Goal: Find specific page/section: Find specific page/section

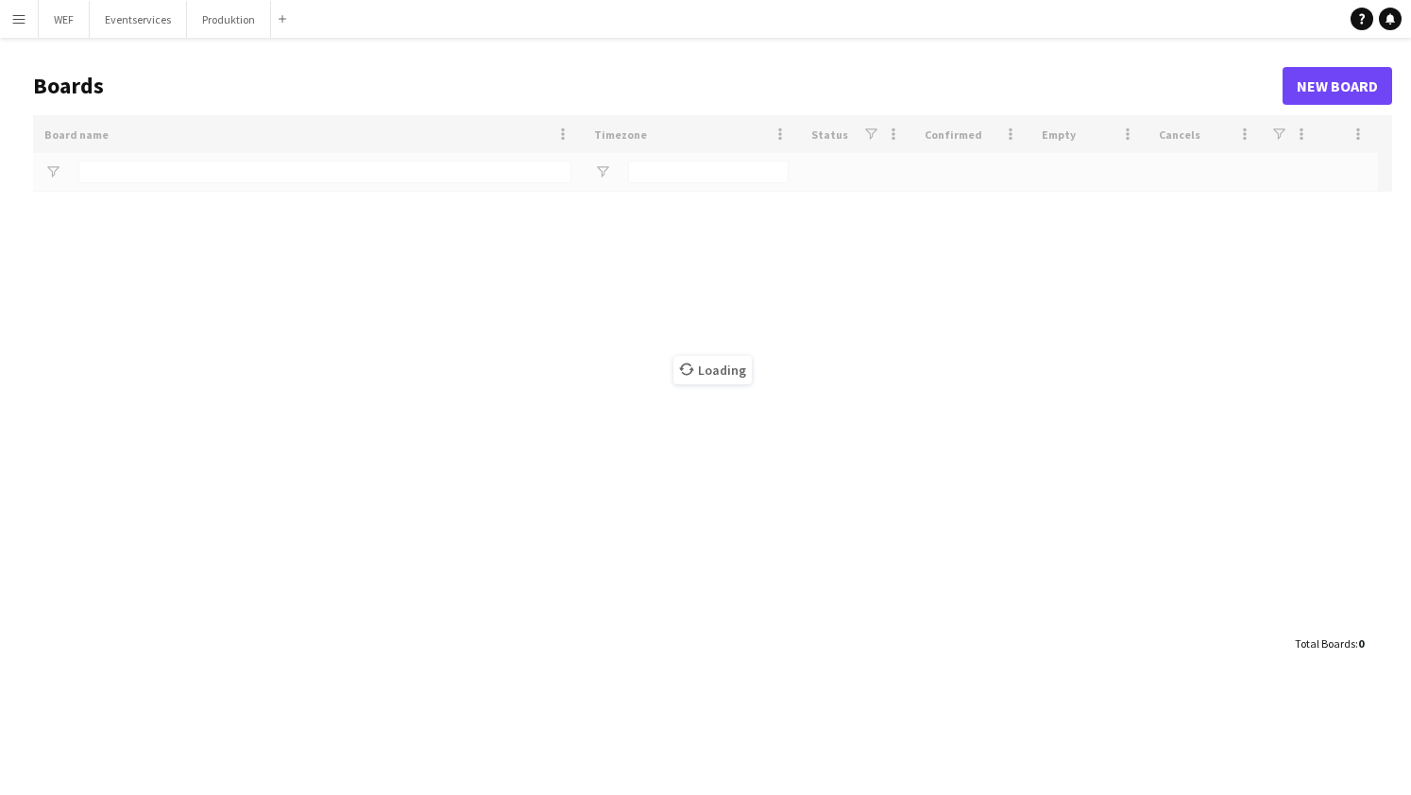
type input "***"
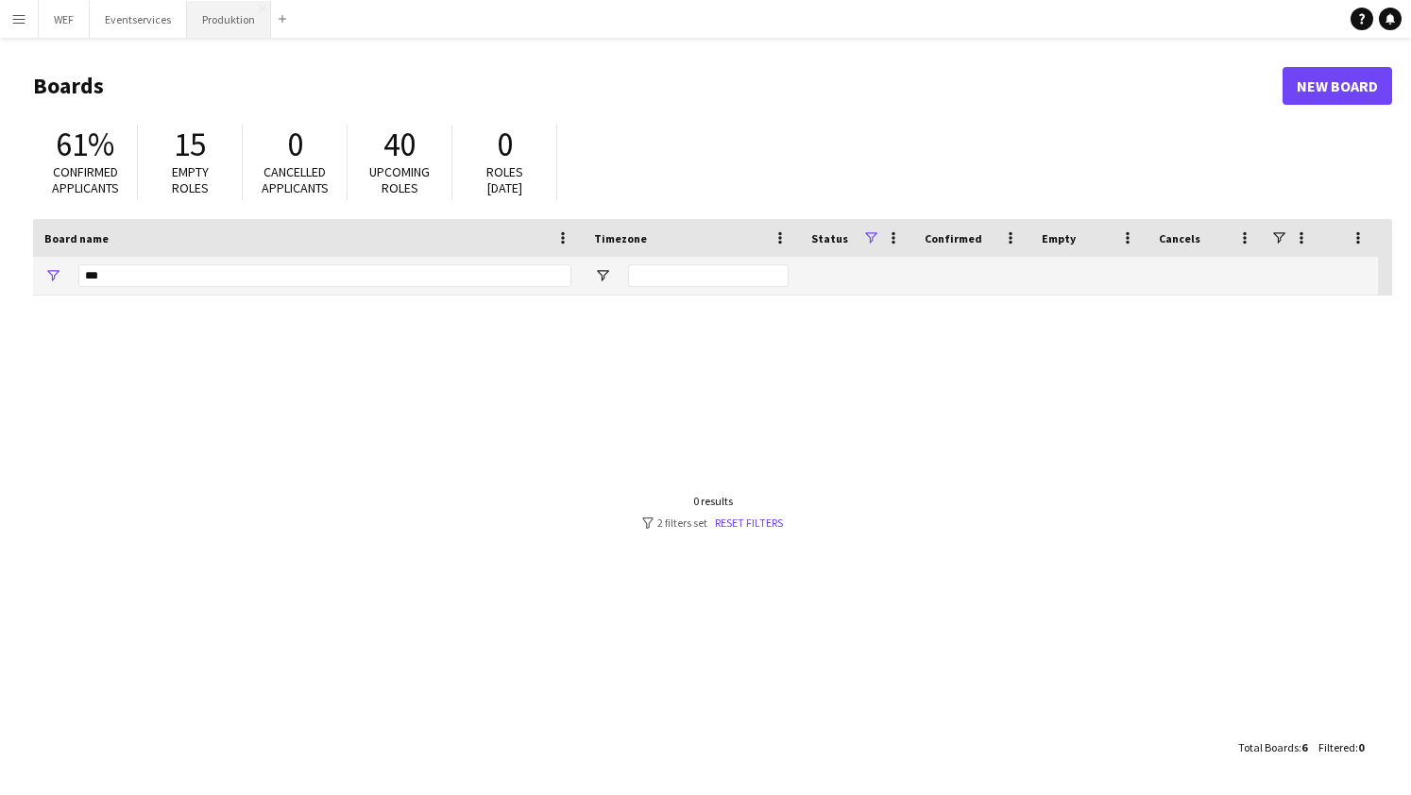
click at [238, 31] on button "Produktion Close" at bounding box center [229, 19] width 84 height 37
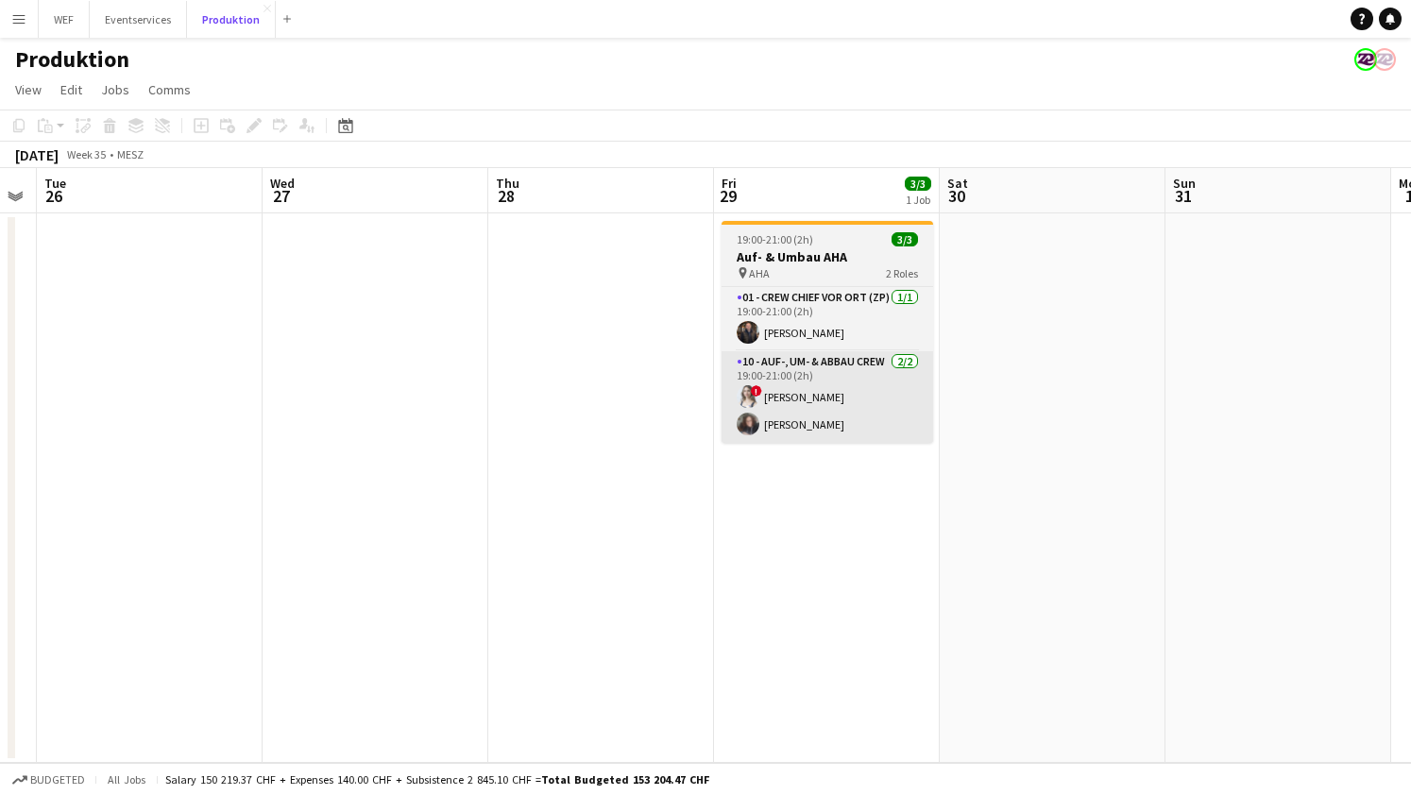
scroll to position [0, 638]
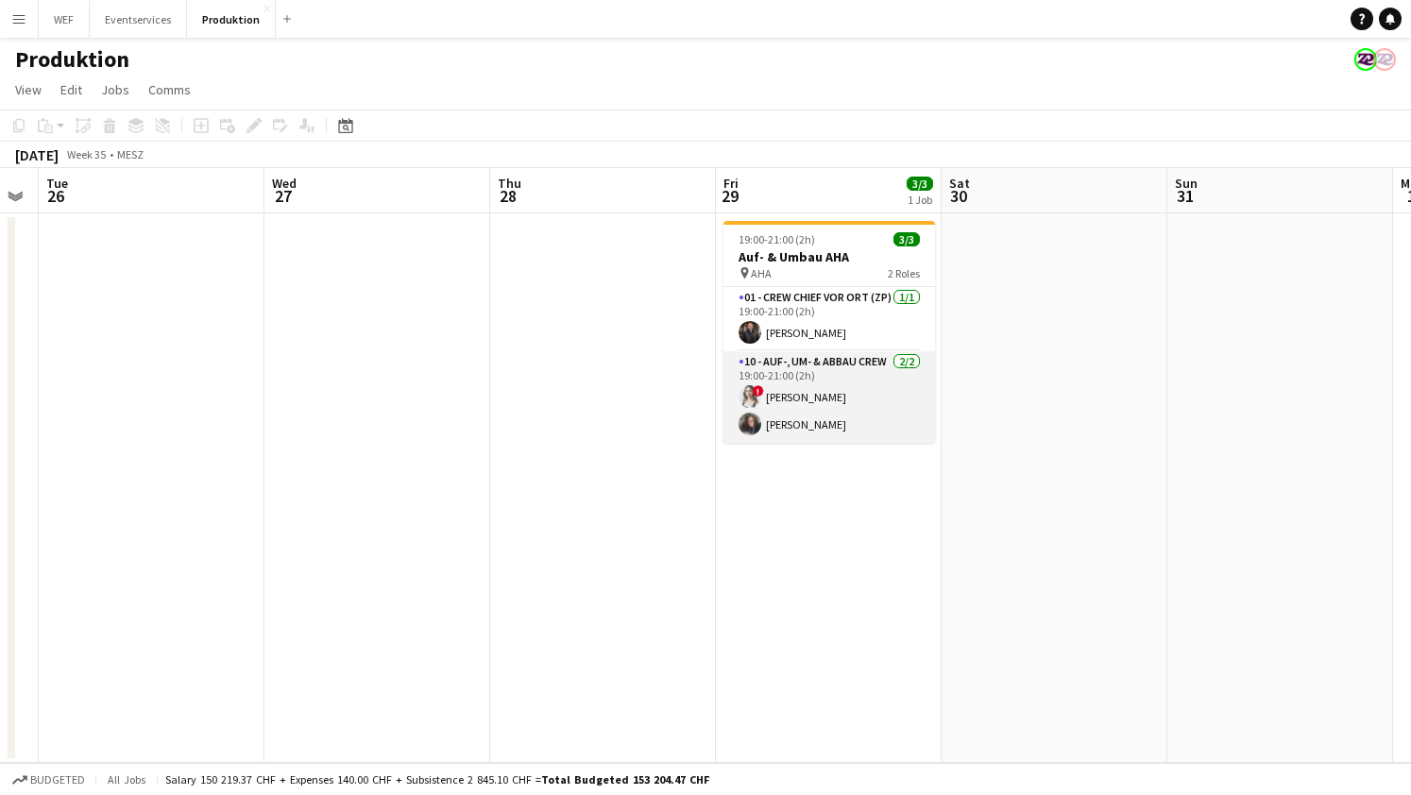
click at [742, 423] on app-user-avatar at bounding box center [749, 424] width 23 height 23
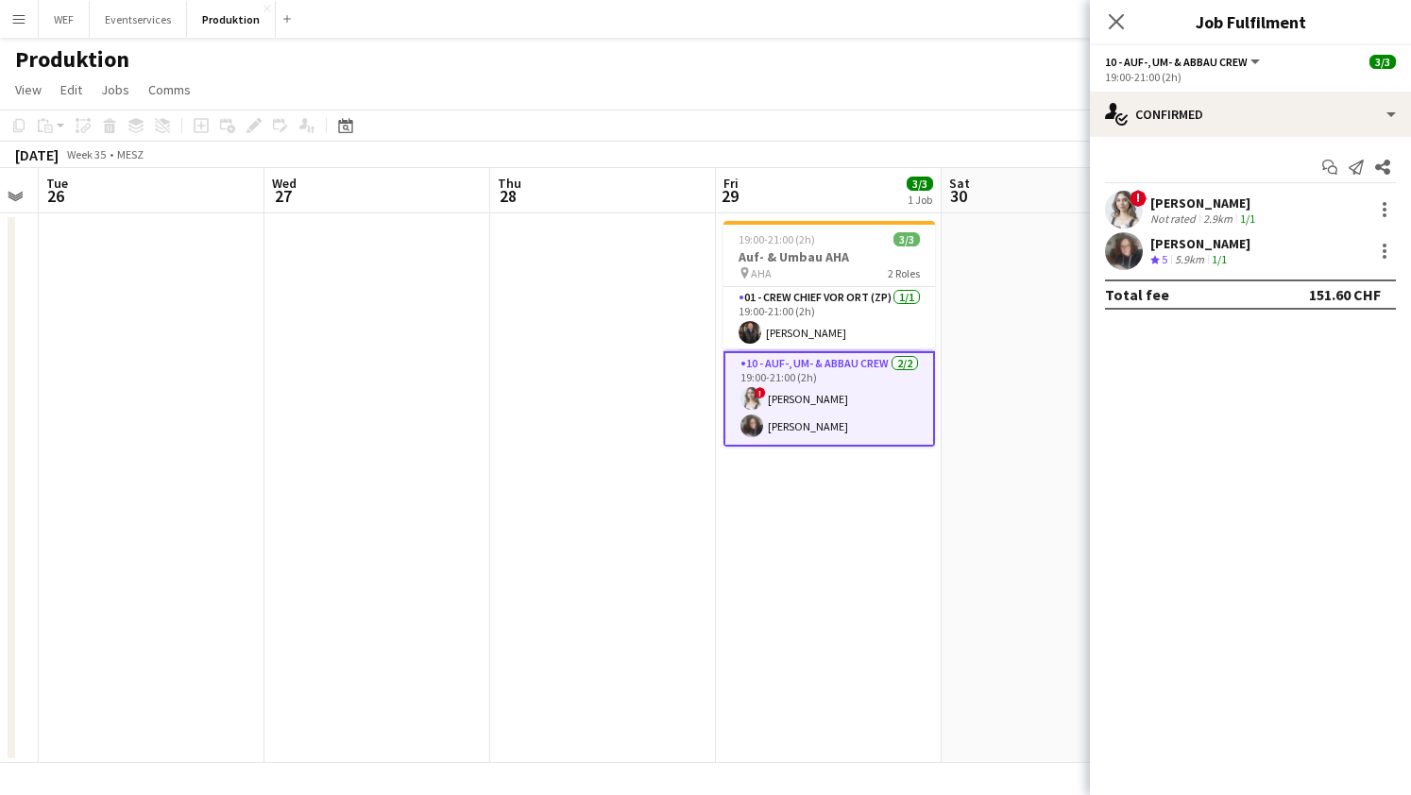
click at [1124, 254] on app-user-avatar at bounding box center [1124, 251] width 38 height 38
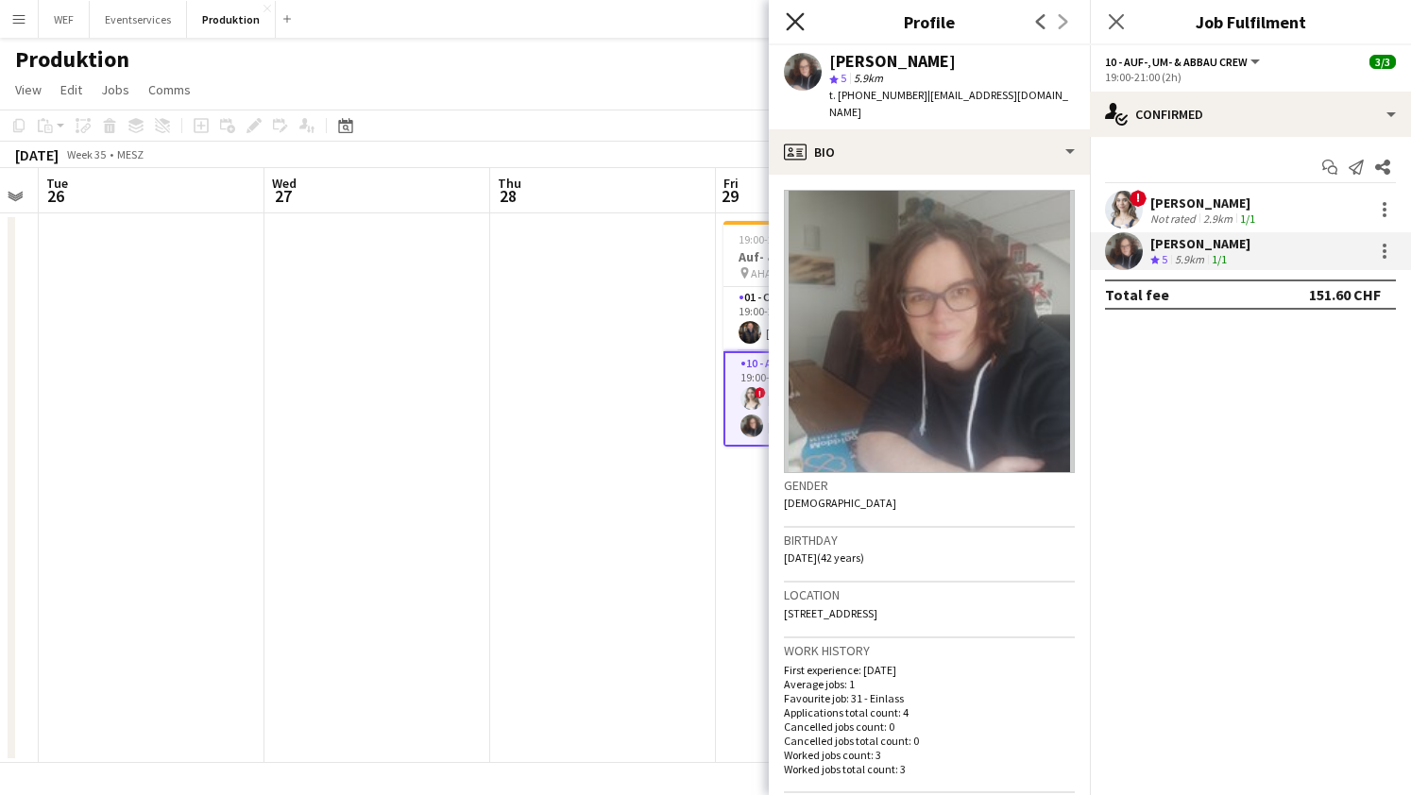
click at [795, 26] on icon "Close pop-in" at bounding box center [795, 21] width 18 height 18
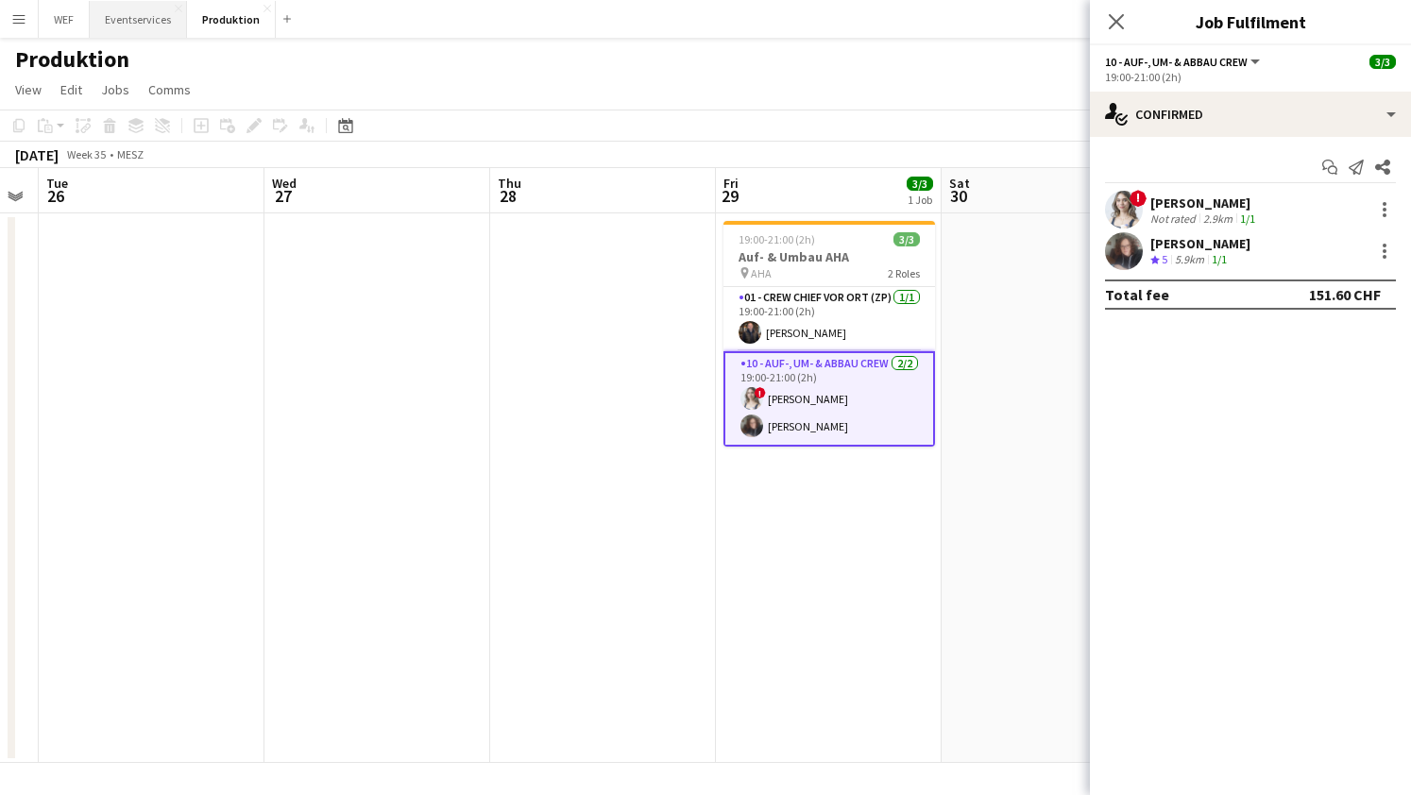
click at [138, 9] on button "Eventservices Close" at bounding box center [138, 19] width 97 height 37
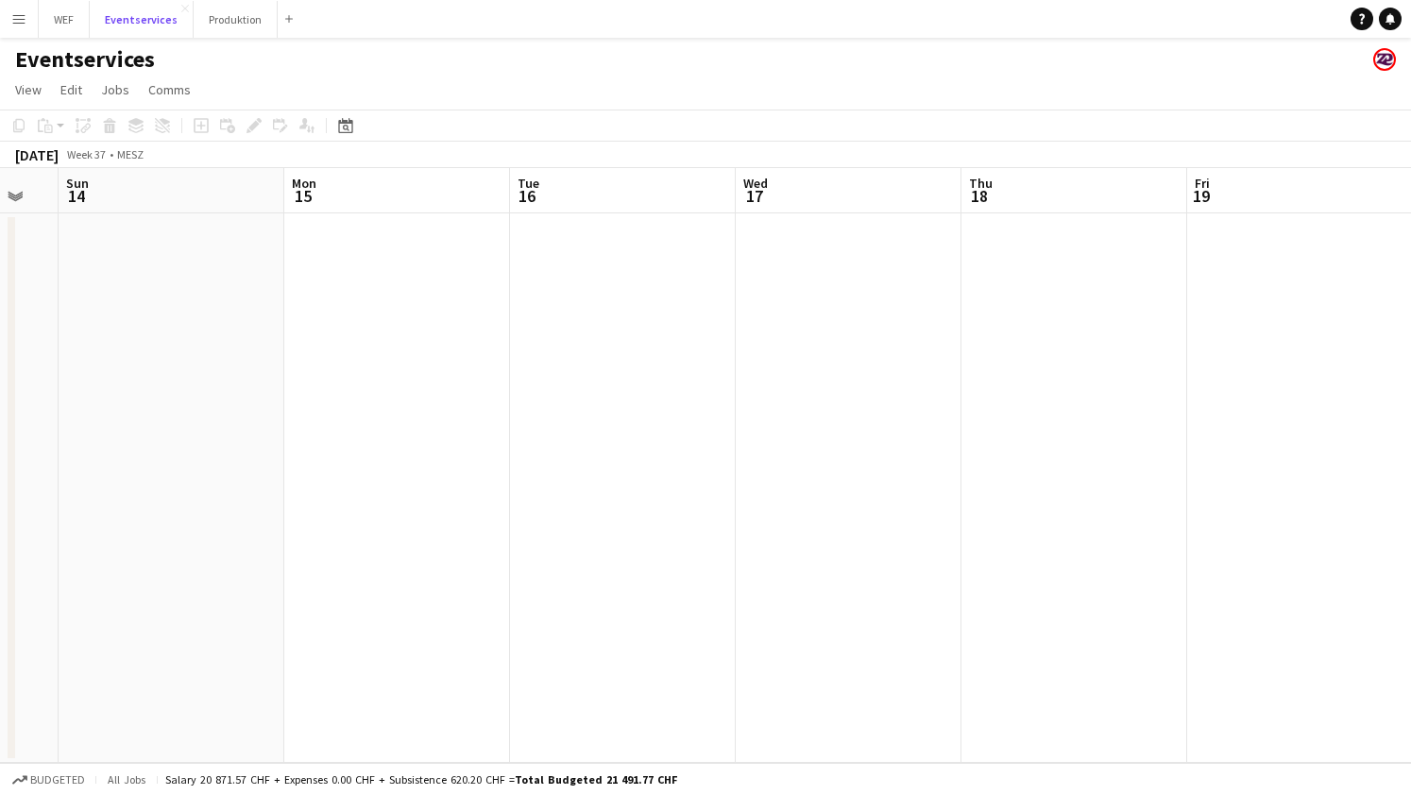
scroll to position [0, 624]
click at [236, 29] on button "Produktion Close" at bounding box center [236, 19] width 84 height 37
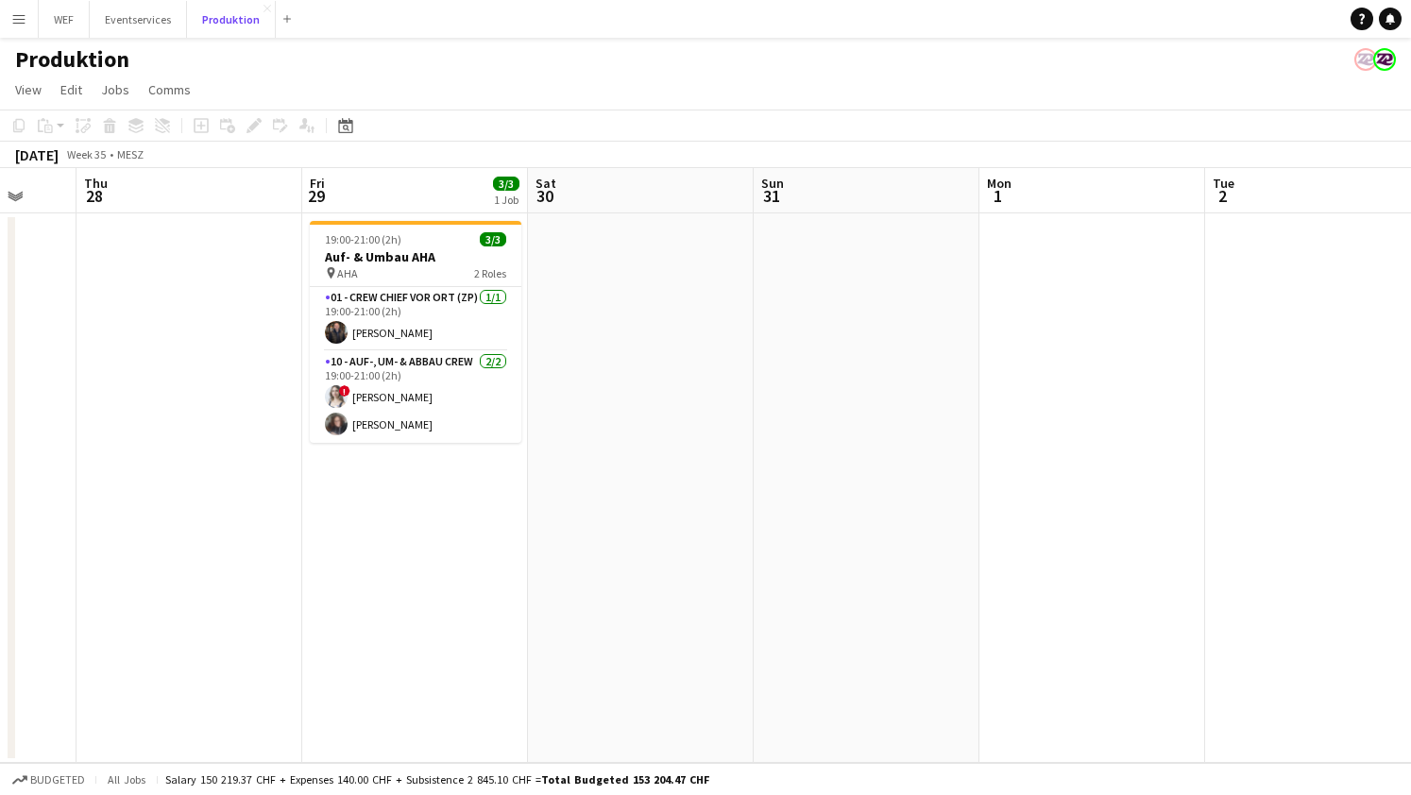
scroll to position [0, 624]
